Goal: Check status: Check status

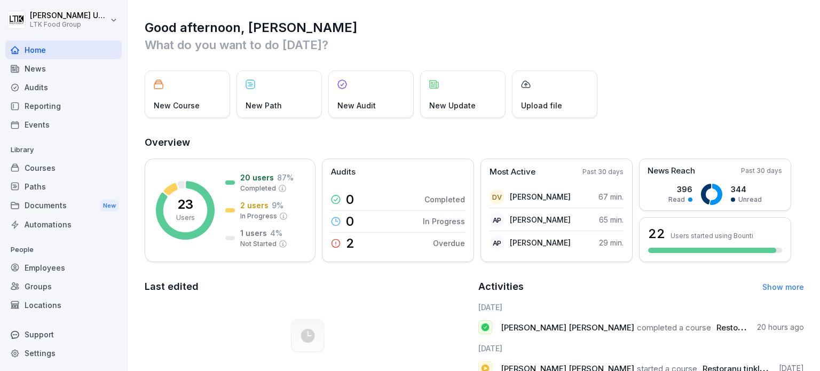
click at [62, 268] on div "Employees" at bounding box center [63, 267] width 116 height 19
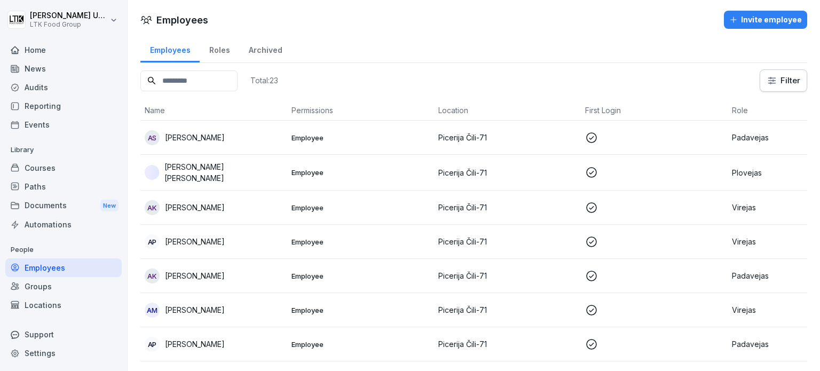
click at [53, 104] on div "Reporting" at bounding box center [63, 106] width 116 height 19
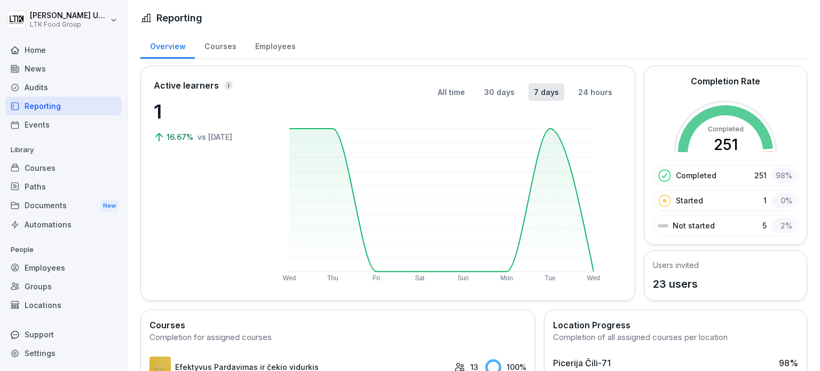
click at [50, 273] on div "Employees" at bounding box center [63, 267] width 116 height 19
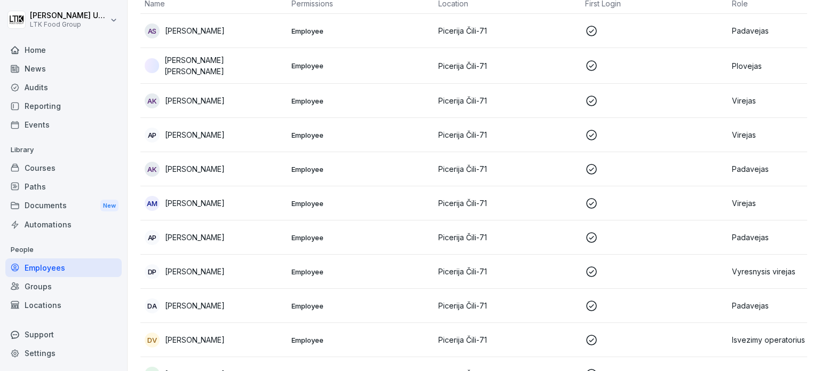
scroll to position [160, 0]
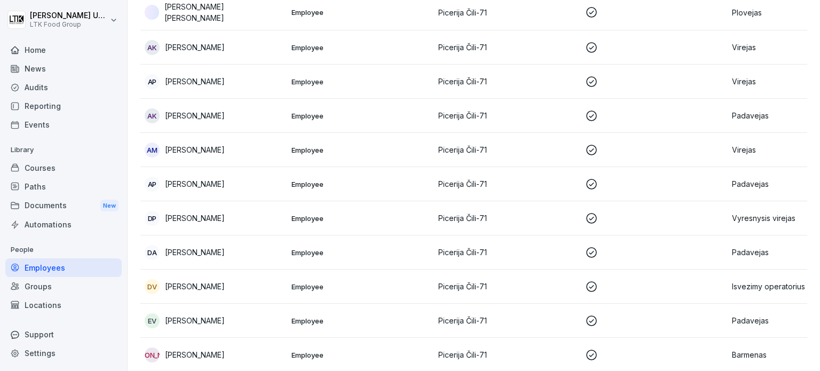
click at [719, 216] on p at bounding box center [654, 218] width 138 height 13
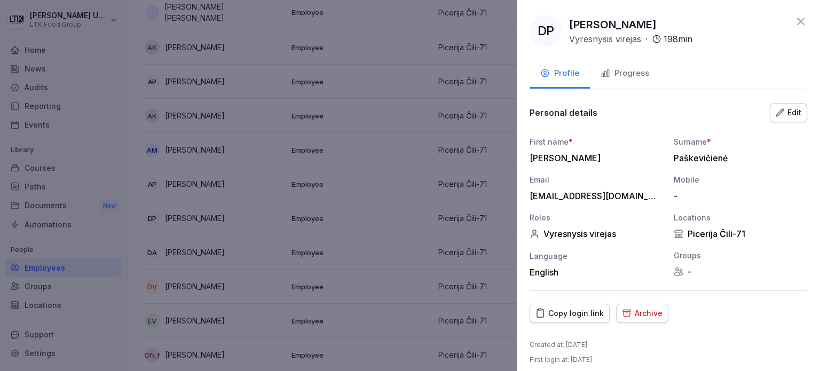
click at [640, 70] on div "Progress" at bounding box center [625, 73] width 49 height 12
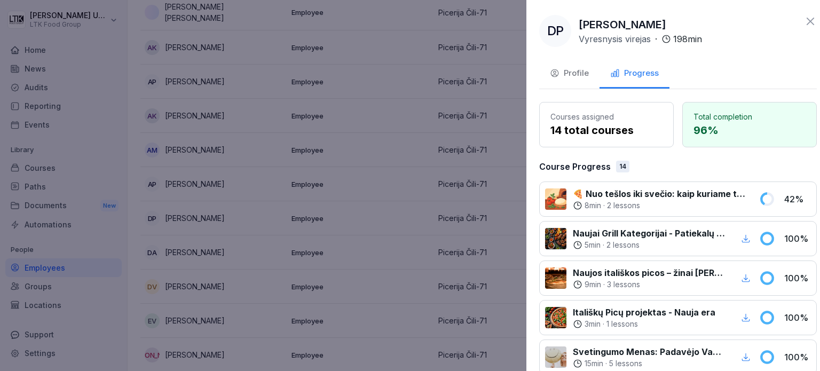
click at [412, 170] on div at bounding box center [410, 185] width 820 height 371
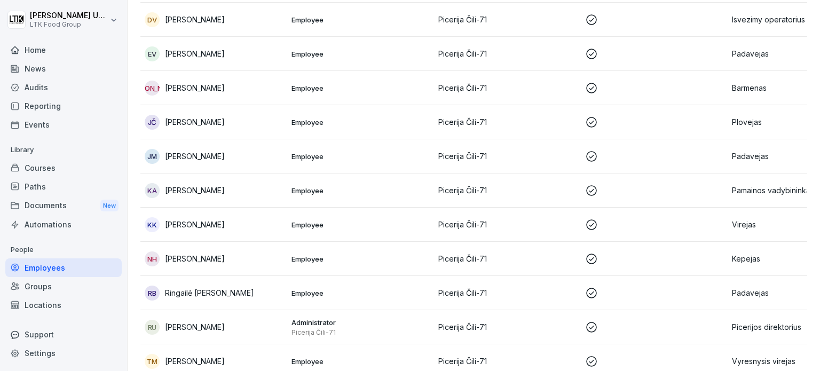
scroll to position [560, 0]
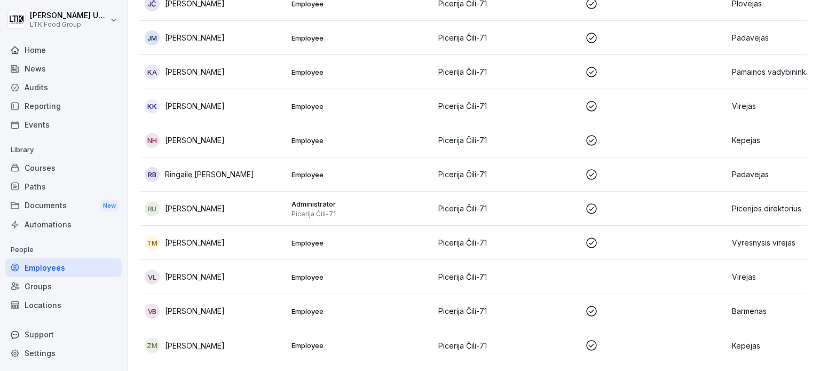
click at [191, 237] on p "[PERSON_NAME]" at bounding box center [195, 242] width 60 height 11
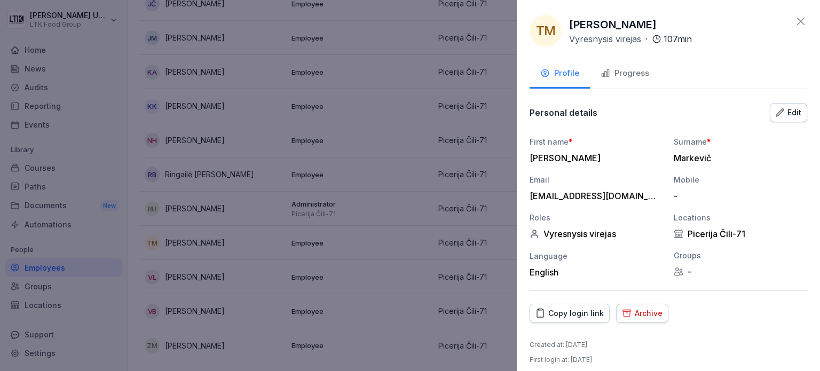
click at [641, 70] on div "Progress" at bounding box center [625, 73] width 49 height 12
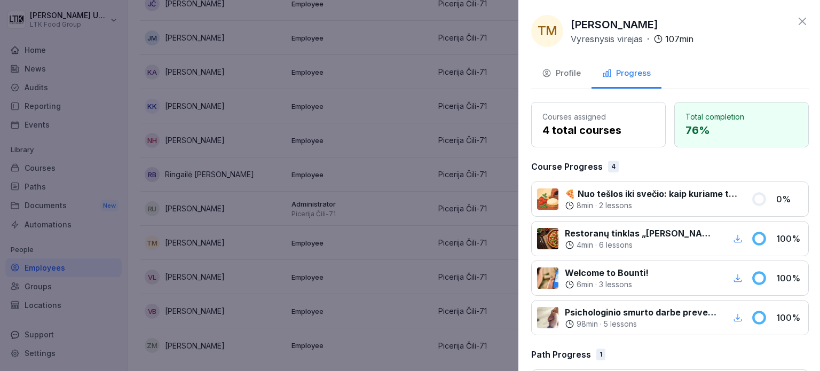
click at [310, 190] on div at bounding box center [410, 185] width 820 height 371
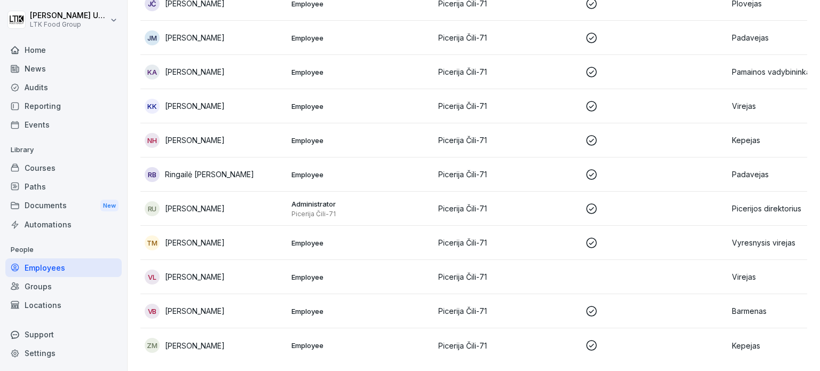
click at [217, 271] on p "[PERSON_NAME]" at bounding box center [195, 276] width 60 height 11
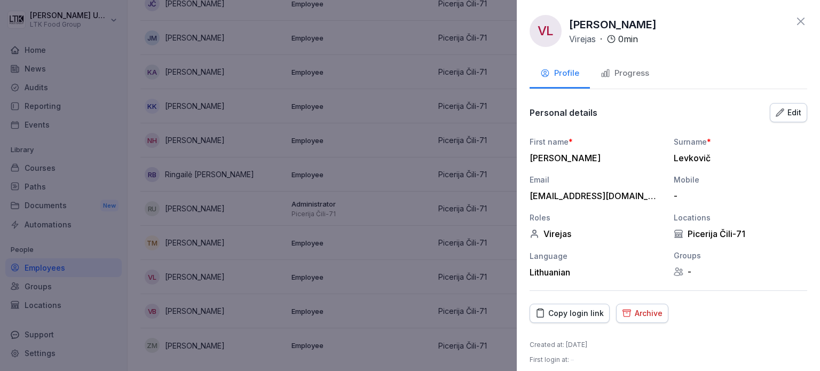
click at [631, 70] on div "Progress" at bounding box center [625, 73] width 49 height 12
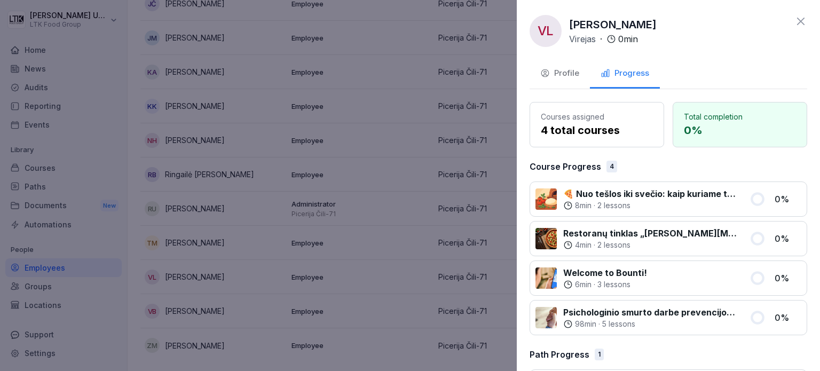
click at [417, 216] on div at bounding box center [410, 185] width 820 height 371
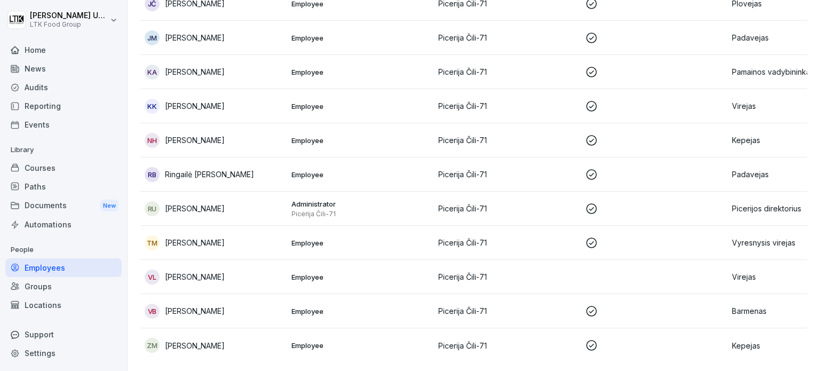
scroll to position [239, 0]
